Goal: Information Seeking & Learning: Learn about a topic

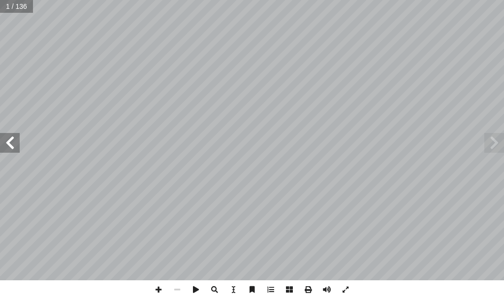
click at [3, 135] on span at bounding box center [10, 143] width 20 height 20
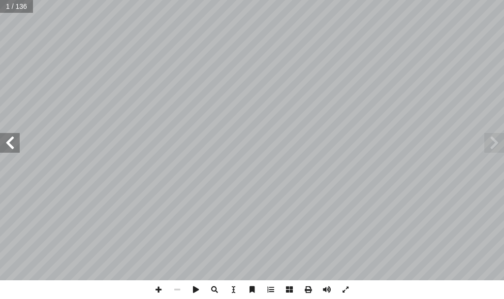
click at [4, 135] on span at bounding box center [10, 143] width 20 height 20
click at [5, 135] on span at bounding box center [10, 143] width 20 height 20
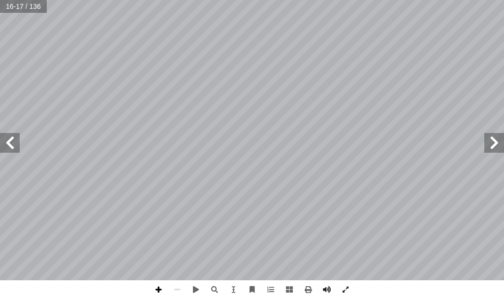
click at [156, 287] on span at bounding box center [158, 289] width 19 height 19
click at [304, 287] on div "12 زنة. � لمتو � ة ّ ئي � لغذ � لوجبة � و ّ ئي � لغذ � ِ لهرم � َ لعلاقة بين � …" at bounding box center [252, 149] width 504 height 299
click at [153, 292] on span at bounding box center [158, 289] width 19 height 19
click at [176, 286] on span at bounding box center [177, 289] width 19 height 19
click at [158, 288] on span at bounding box center [158, 289] width 19 height 19
